Goal: Book appointment/travel/reservation

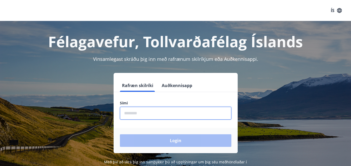
click at [126, 115] on input "phone" at bounding box center [175, 113] width 111 height 13
type input "********"
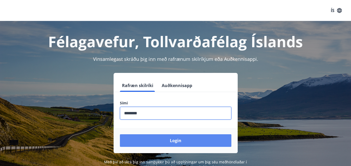
click at [169, 138] on button "Login" at bounding box center [175, 141] width 111 height 13
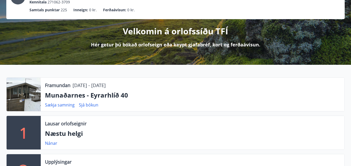
scroll to position [53, 0]
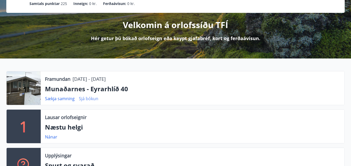
click at [87, 97] on link "Sjá bókun" at bounding box center [88, 99] width 19 height 6
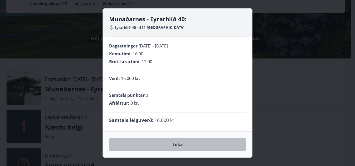
click at [182, 143] on button "Loka" at bounding box center [177, 144] width 137 height 13
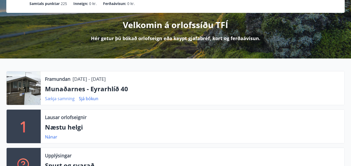
click at [67, 98] on link "Sækja samning" at bounding box center [60, 99] width 30 height 6
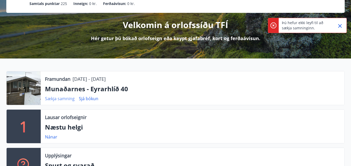
click at [67, 98] on link "Sækja samning" at bounding box center [60, 99] width 30 height 6
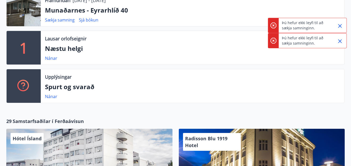
scroll to position [105, 0]
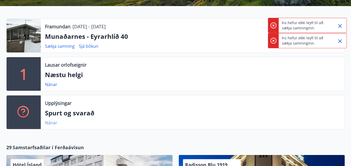
click at [50, 122] on link "Nánar" at bounding box center [51, 123] width 12 height 6
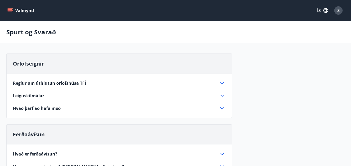
click at [31, 84] on span "Reglur um úthlutun orlofshúsa TFÍ" at bounding box center [49, 83] width 73 height 6
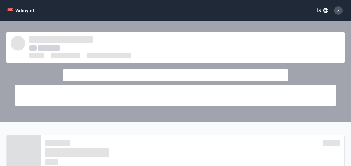
scroll to position [105, 0]
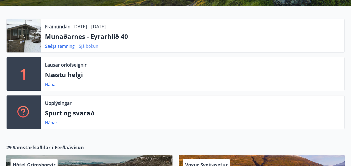
click at [87, 44] on link "Sjá bókun" at bounding box center [88, 46] width 19 height 6
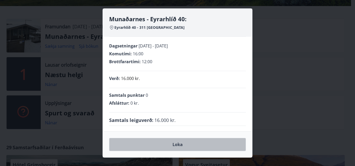
click at [174, 145] on button "Loka" at bounding box center [177, 144] width 137 height 13
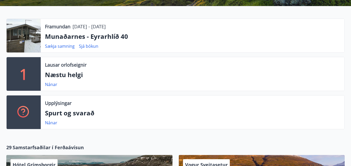
click at [29, 32] on div at bounding box center [24, 36] width 34 height 34
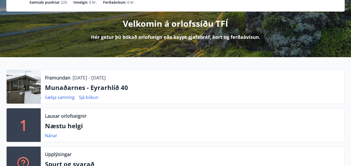
scroll to position [0, 0]
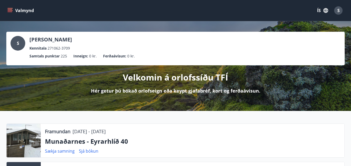
click at [19, 43] on span "S" at bounding box center [18, 43] width 2 height 6
click at [9, 12] on icon "menu" at bounding box center [10, 12] width 5 height 1
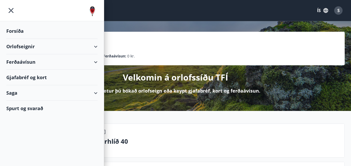
click at [94, 47] on div "Orlofseignir" at bounding box center [51, 47] width 91 height 16
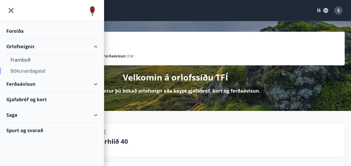
click at [35, 70] on div "Bókunardagatal" at bounding box center [52, 70] width 83 height 11
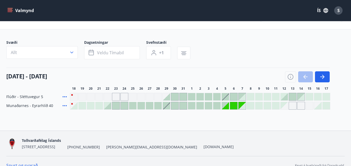
scroll to position [26, 0]
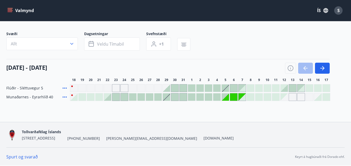
click at [228, 100] on div "Gráir dagar eru ekki bókanlegir" at bounding box center [225, 97] width 7 height 7
click at [231, 97] on div "Gráir dagar eru ekki bókanlegir" at bounding box center [233, 97] width 7 height 7
click at [183, 45] on icon "button" at bounding box center [184, 45] width 6 height 6
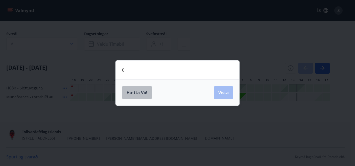
click at [136, 91] on span "Hætta við" at bounding box center [136, 93] width 21 height 6
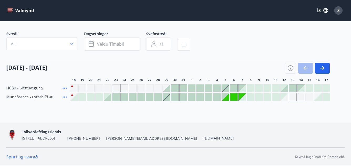
click at [235, 96] on div "Gráir dagar eru ekki bókanlegir" at bounding box center [233, 97] width 7 height 7
click at [155, 42] on icon "button" at bounding box center [153, 43] width 3 height 3
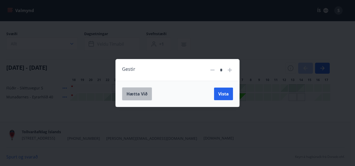
click at [138, 91] on span "Hætta við" at bounding box center [136, 94] width 21 height 6
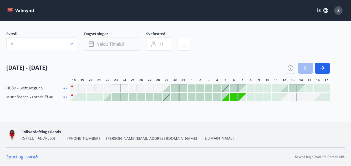
click at [116, 45] on span "Veldu tímabil" at bounding box center [110, 44] width 27 height 6
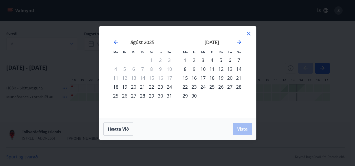
click at [248, 34] on icon at bounding box center [249, 34] width 4 height 4
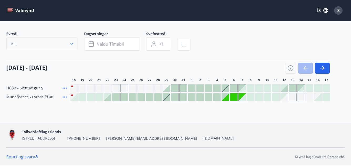
click at [71, 44] on icon "button" at bounding box center [71, 44] width 3 height 2
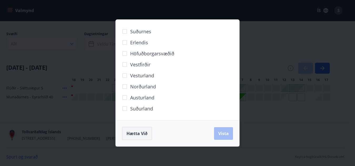
click at [136, 137] on button "Hætta við" at bounding box center [137, 133] width 30 height 13
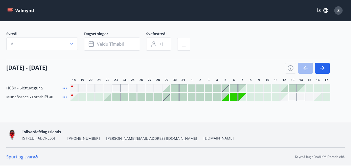
click at [27, 158] on link "Spurt og svarað" at bounding box center [22, 157] width 32 height 6
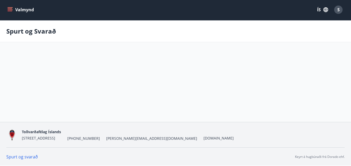
scroll to position [26, 0]
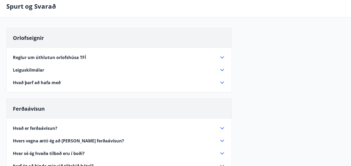
click at [56, 58] on span "Reglur um úthlutun orlofshúsa TFÍ" at bounding box center [49, 58] width 73 height 6
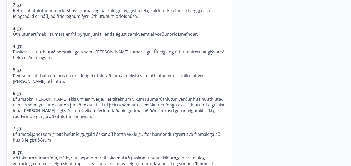
scroll to position [0, 0]
